Goal: Information Seeking & Learning: Find specific fact

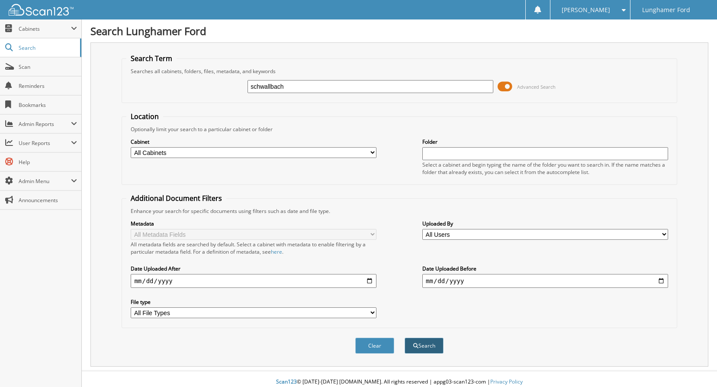
type input "schwallbach"
click at [439, 352] on button "Search" at bounding box center [423, 345] width 39 height 16
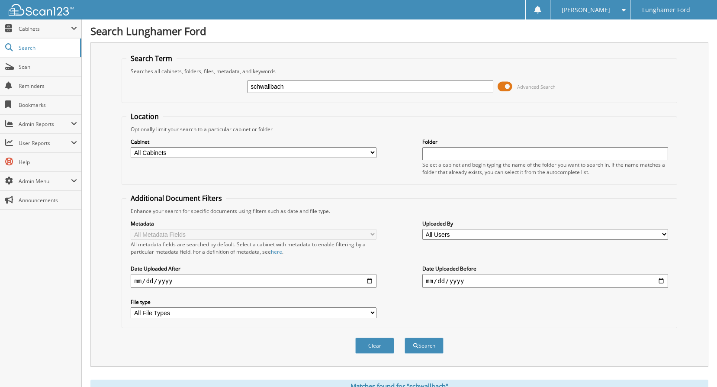
click at [181, 147] on div "Cabinet All Cabinets ACCOUNTS PAYABLE ACCOUNTS RECEIVABLE ACH BANK REC CAR DEAL…" at bounding box center [254, 148] width 246 height 22
click at [179, 153] on select "All Cabinets ACCOUNTS PAYABLE ACCOUNTS RECEIVABLE ACH BANK REC CAR DEALS - AUTO…" at bounding box center [254, 152] width 246 height 11
select select "42315"
click at [131, 147] on select "All Cabinets ACCOUNTS PAYABLE ACCOUNTS RECEIVABLE ACH BANK REC CAR DEALS - AUTO…" at bounding box center [254, 152] width 246 height 11
click at [417, 352] on button "Search" at bounding box center [423, 345] width 39 height 16
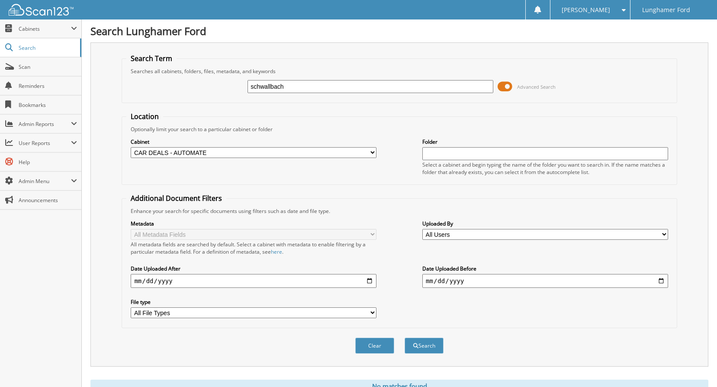
drag, startPoint x: 297, startPoint y: 88, endPoint x: 146, endPoint y: 133, distance: 158.0
click at [150, 132] on form "Search Term Searches all cabinets, folders, files, metadata, and keywords schwa…" at bounding box center [399, 208] width 555 height 309
type input "schwal"
click at [411, 351] on button "Search" at bounding box center [423, 345] width 39 height 16
